Goal: Information Seeking & Learning: Learn about a topic

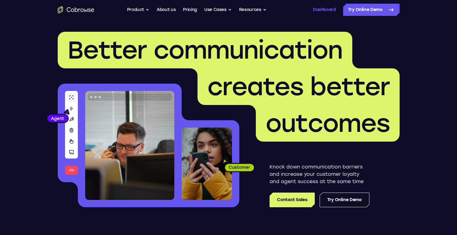
click at [318, 13] on link "Dashboard" at bounding box center [324, 10] width 23 height 12
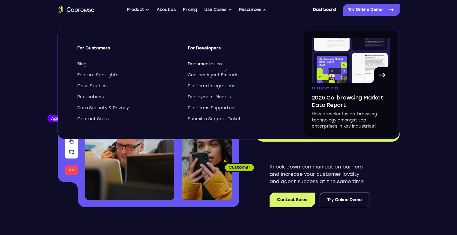
click at [218, 64] on span "Documentation" at bounding box center [205, 64] width 34 height 6
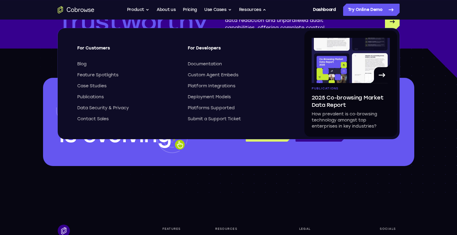
scroll to position [1787, 0]
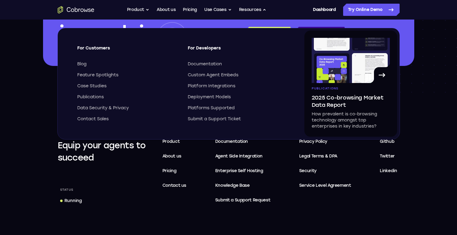
click at [448, 145] on footer "Equip your agents to succeed Status Running Features Product About us Pricing C…" at bounding box center [228, 214] width 457 height 239
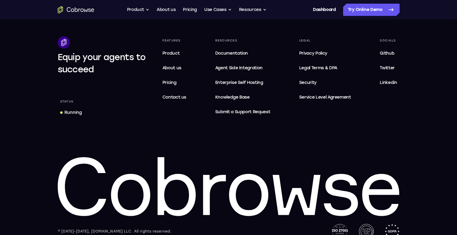
scroll to position [1870, 0]
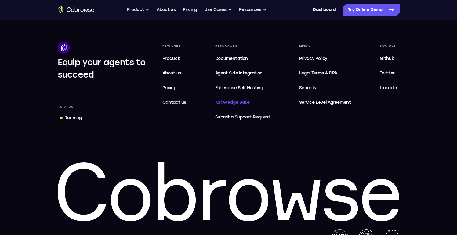
click at [243, 103] on span "Knowledge Base" at bounding box center [232, 102] width 34 height 5
